Goal: Information Seeking & Learning: Check status

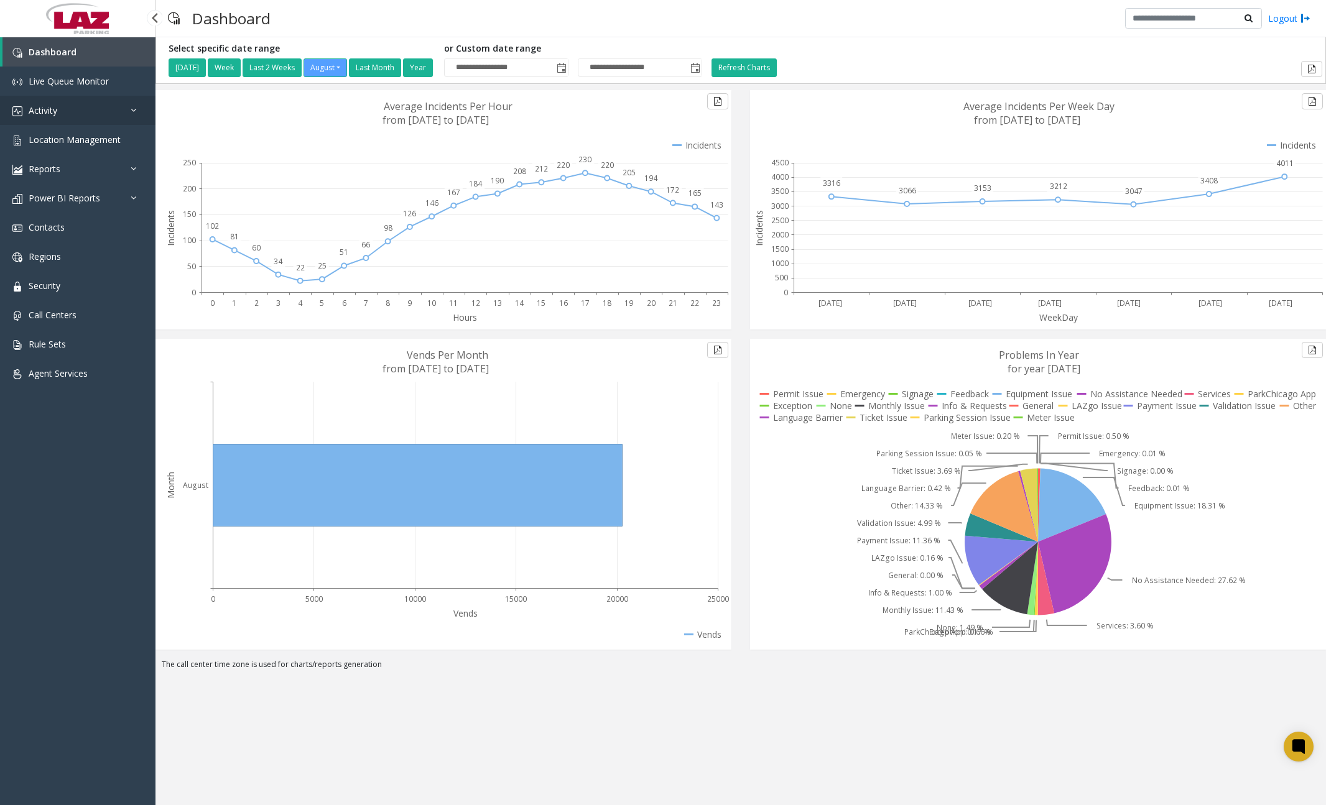
click at [103, 101] on link "Activity" at bounding box center [77, 110] width 155 height 29
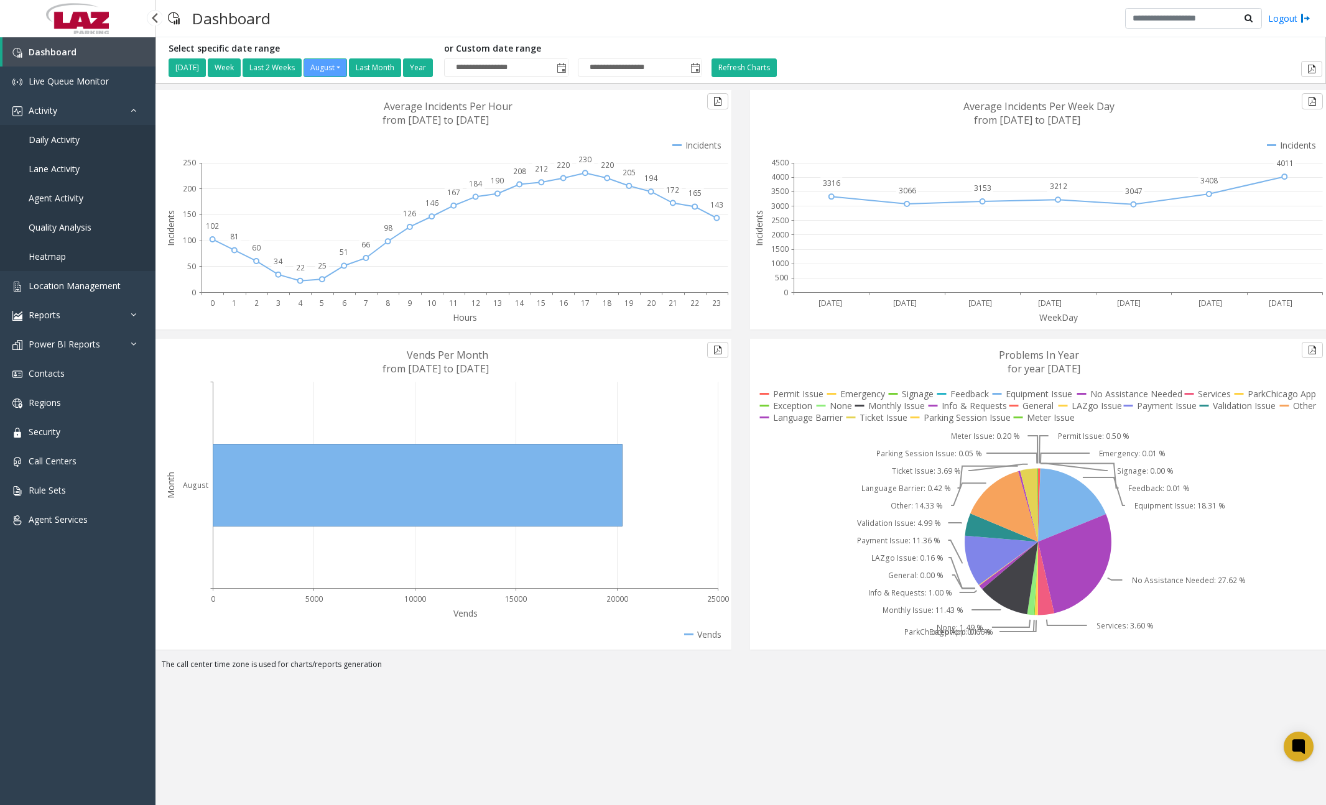
click at [70, 137] on span "Daily Activity" at bounding box center [54, 140] width 51 height 12
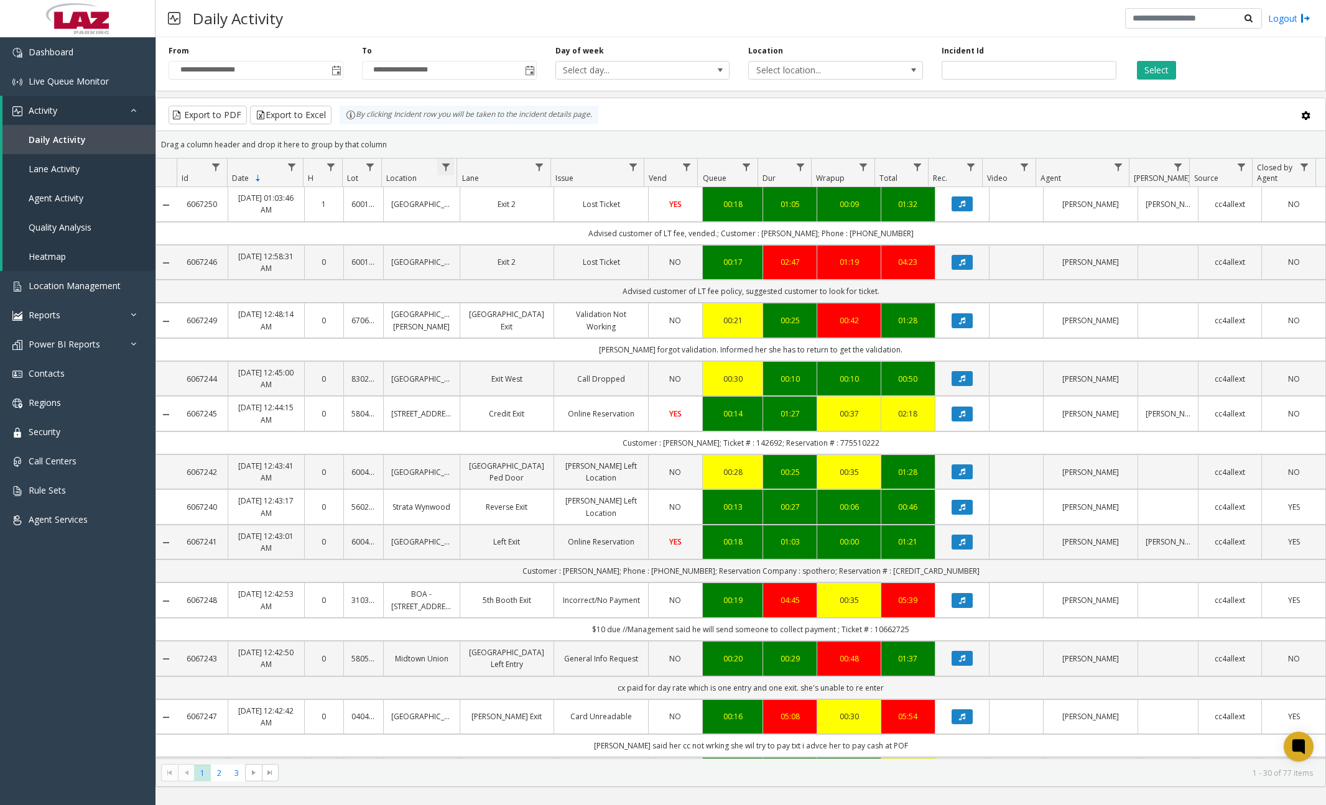
click at [450, 165] on span "Data table" at bounding box center [446, 167] width 10 height 10
click at [471, 221] on input "Location Filter" at bounding box center [499, 220] width 106 height 21
type input "******"
click at [528, 333] on button "Filter" at bounding box center [526, 336] width 51 height 27
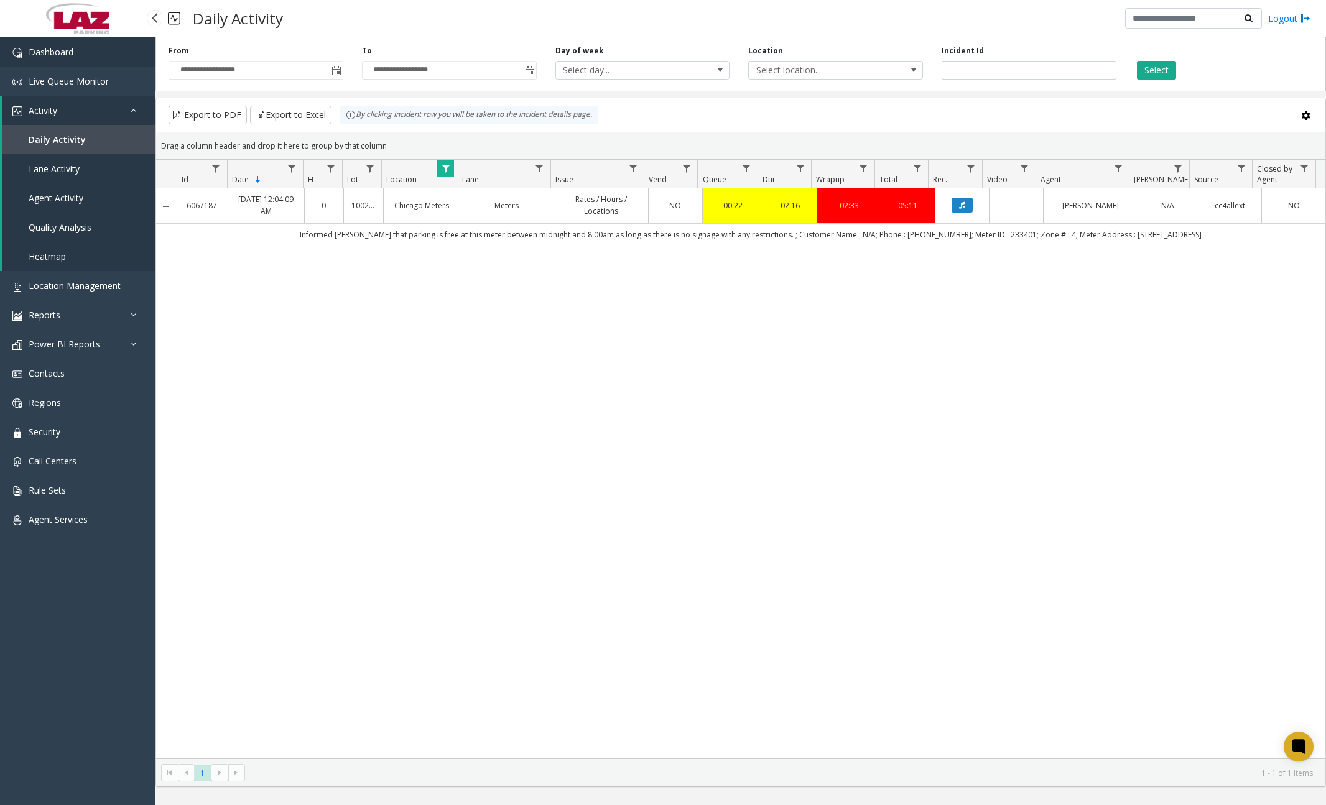
click at [75, 54] on link "Dashboard" at bounding box center [77, 51] width 155 height 29
